Goal: Task Accomplishment & Management: Manage account settings

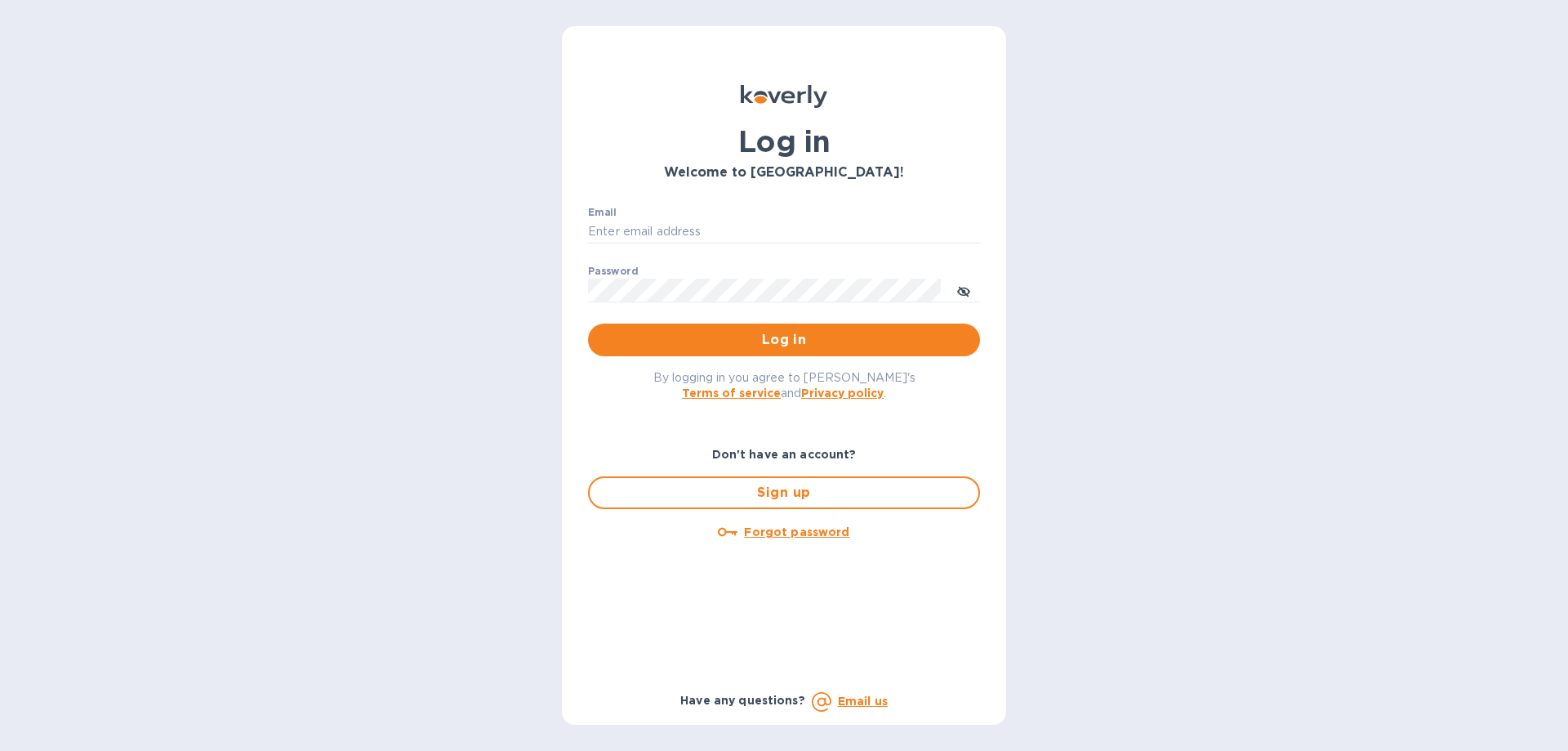
type input "[PERSON_NAME][EMAIL_ADDRESS][DOMAIN_NAME]"
click at [712, 395] on b "Terms of service" at bounding box center [731, 392] width 99 height 13
click at [825, 332] on span "Log in" at bounding box center [784, 340] width 366 height 20
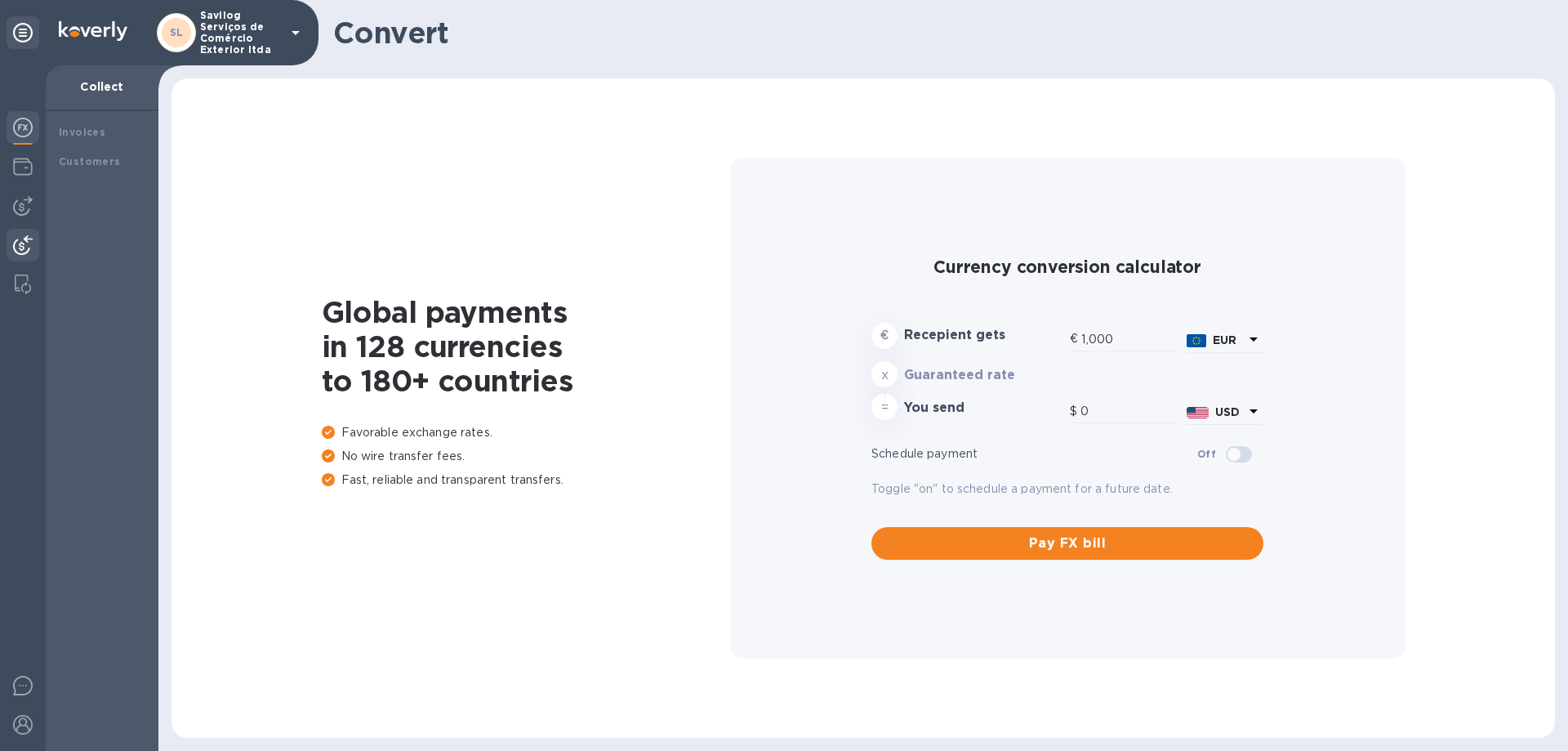
type input "1,165.49"
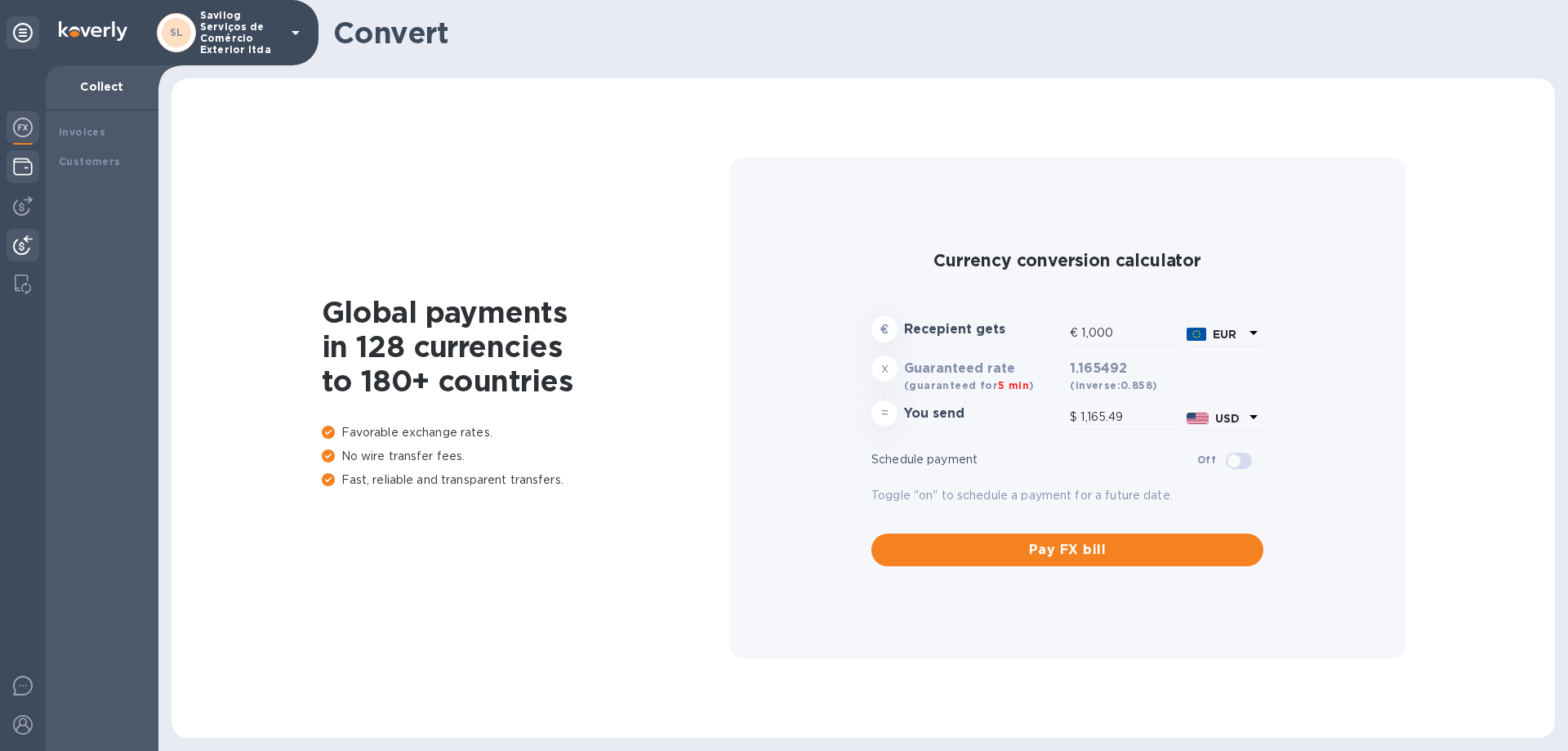
click at [26, 159] on img at bounding box center [23, 167] width 20 height 20
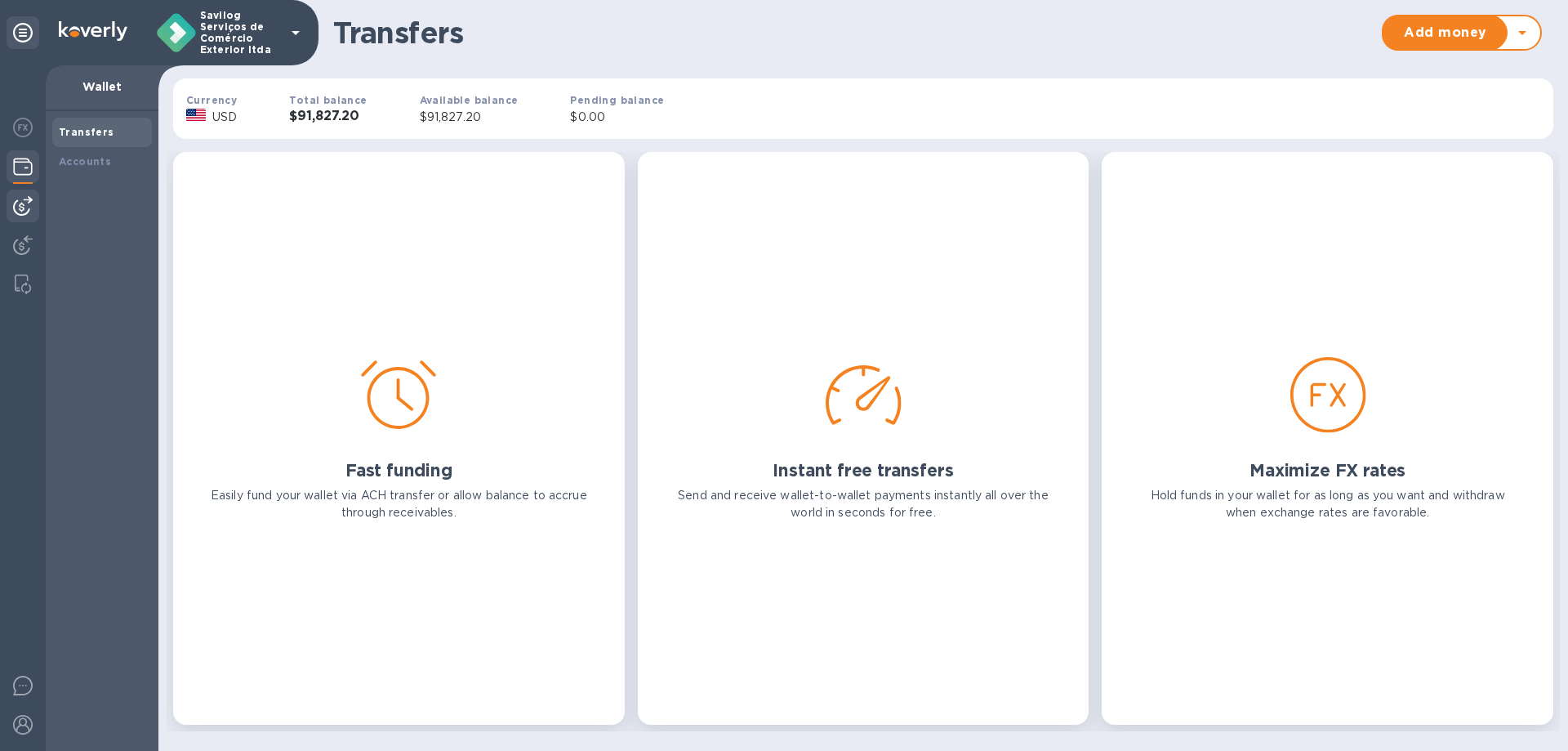
click at [17, 216] on div at bounding box center [23, 205] width 33 height 33
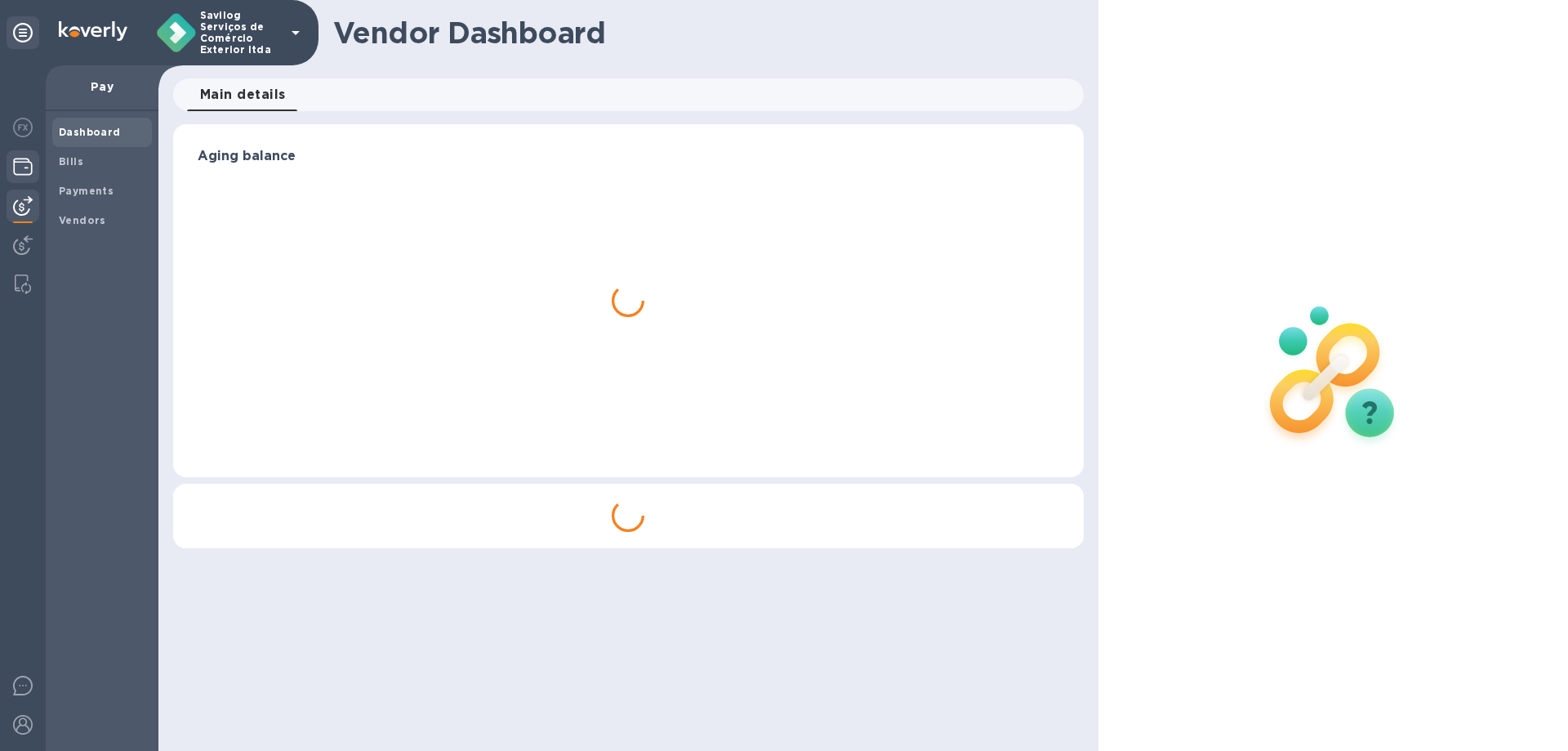
click at [25, 184] on div at bounding box center [23, 168] width 33 height 36
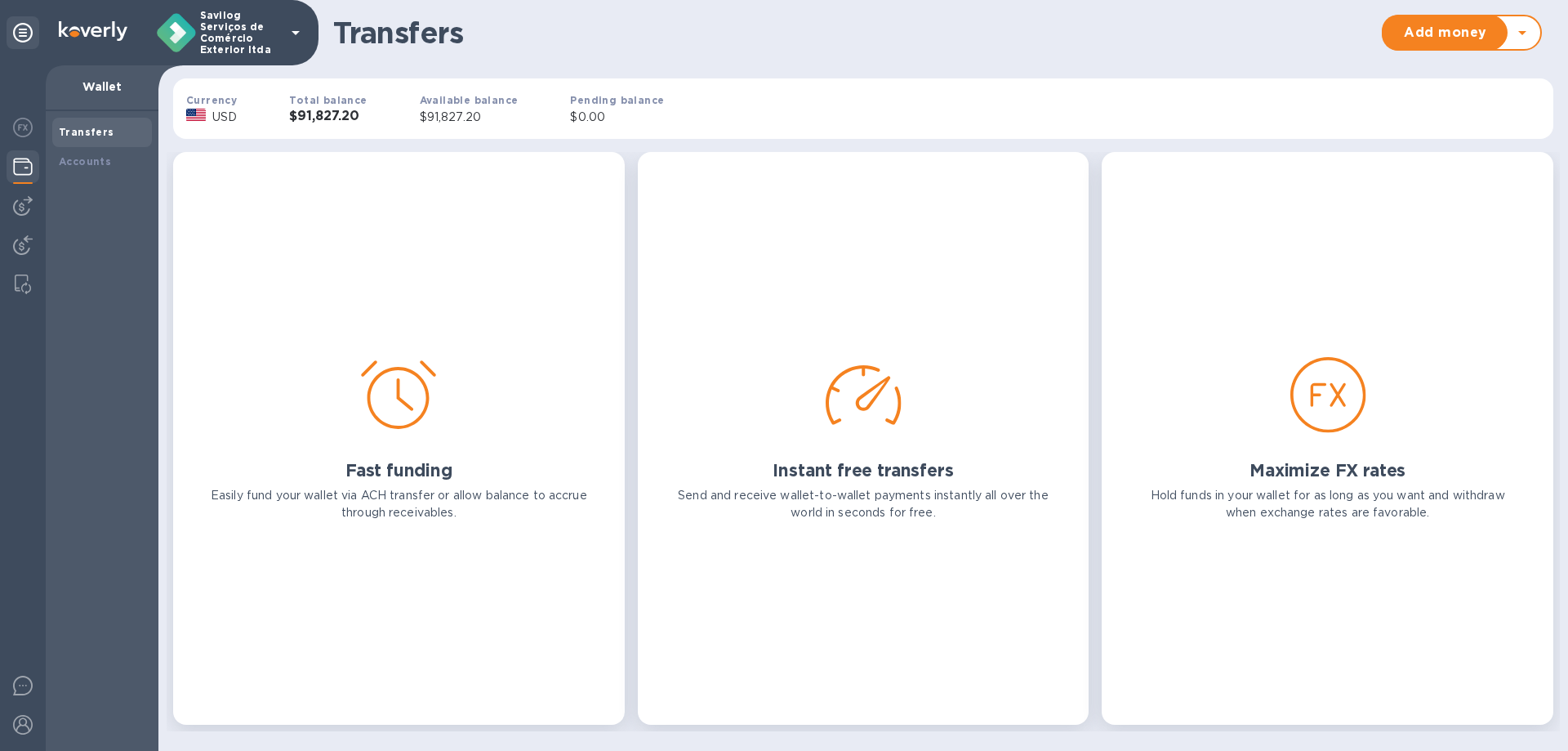
click at [231, 87] on div "Currency USD" at bounding box center [211, 108] width 103 height 87
click at [234, 109] on p "USD" at bounding box center [224, 117] width 25 height 17
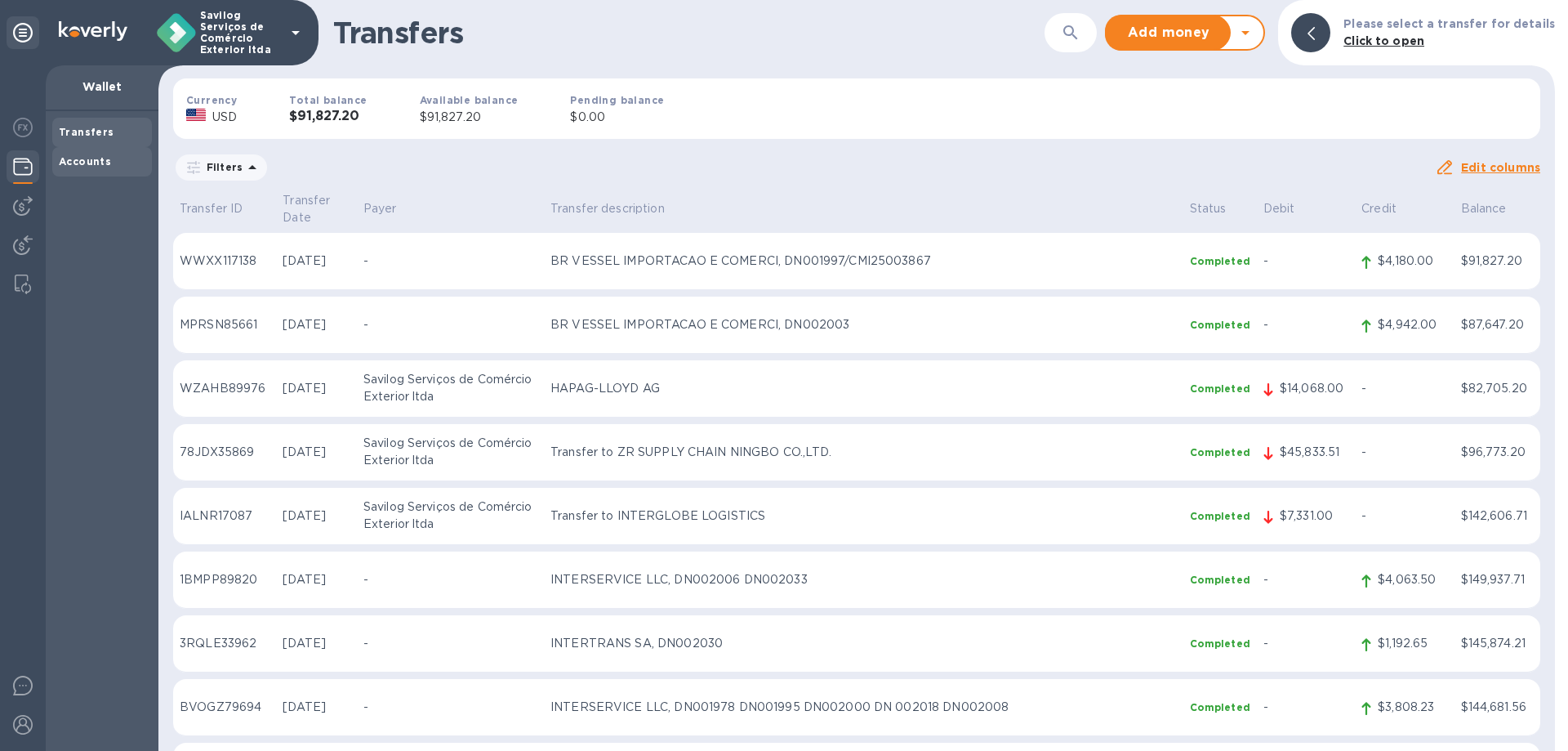
click at [96, 155] on b "Accounts" at bounding box center [85, 161] width 52 height 12
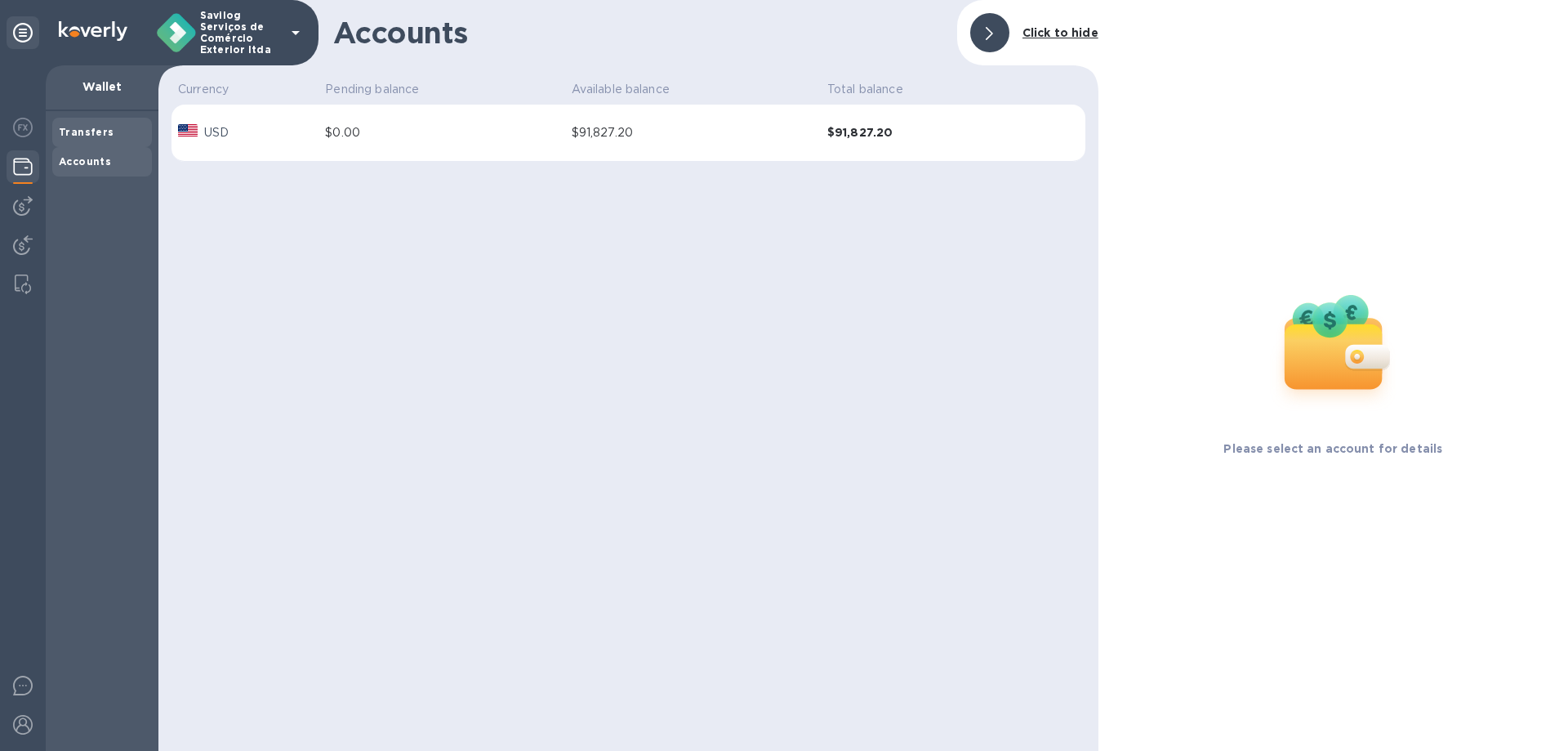
click at [106, 127] on b "Transfers" at bounding box center [87, 132] width 56 height 12
